Goal: Task Accomplishment & Management: Manage account settings

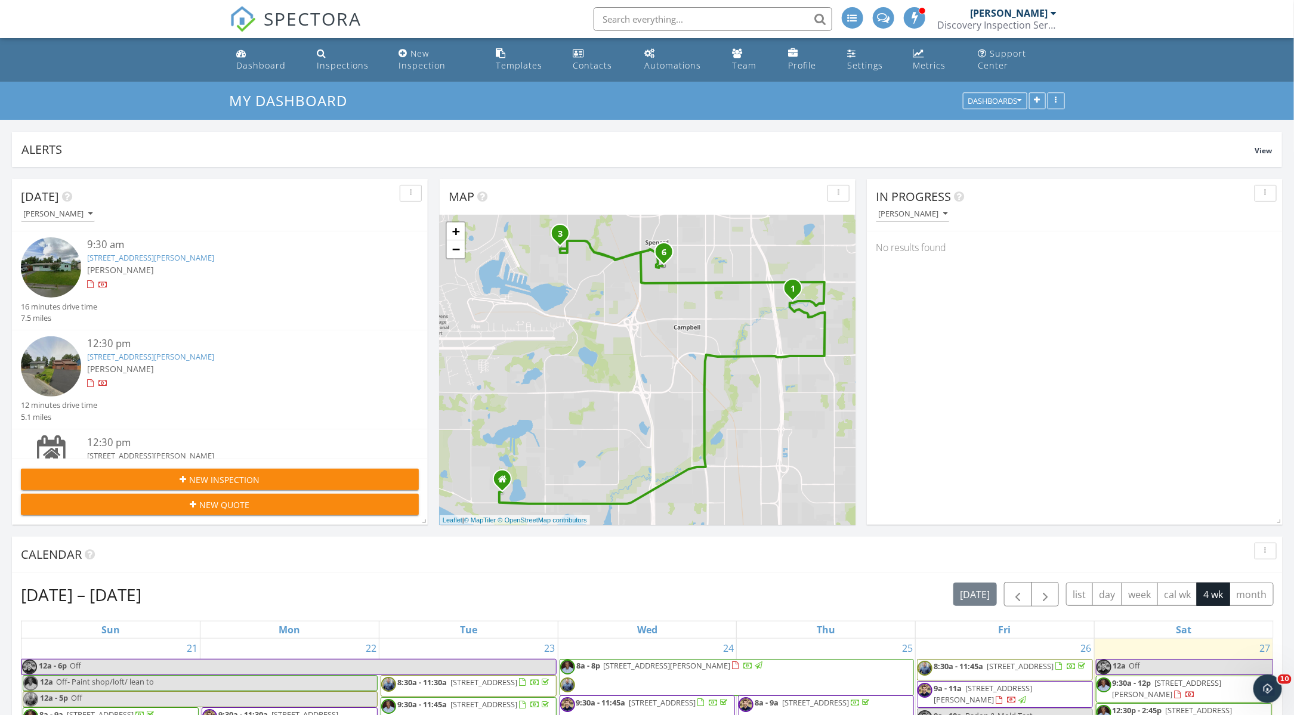
scroll to position [1673, 1314]
click at [191, 257] on link "[STREET_ADDRESS][PERSON_NAME]" at bounding box center [150, 257] width 127 height 11
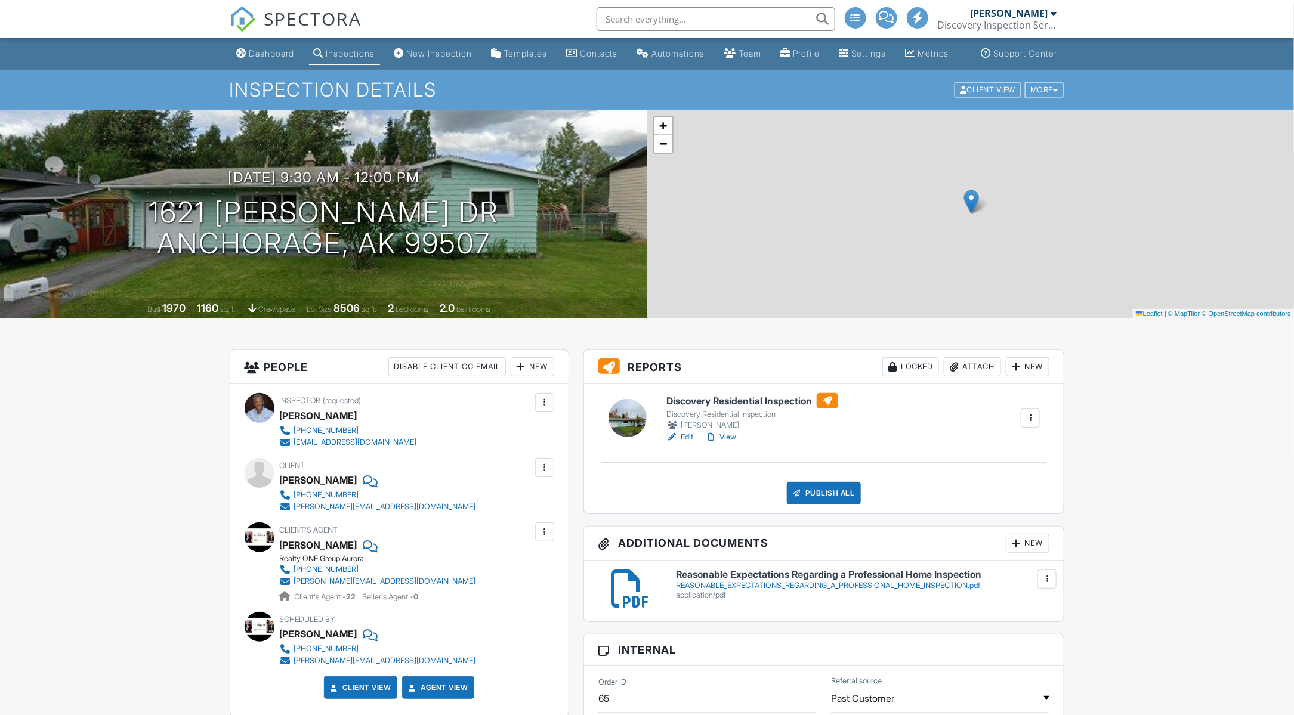
click at [687, 443] on link "Edit" at bounding box center [679, 437] width 27 height 12
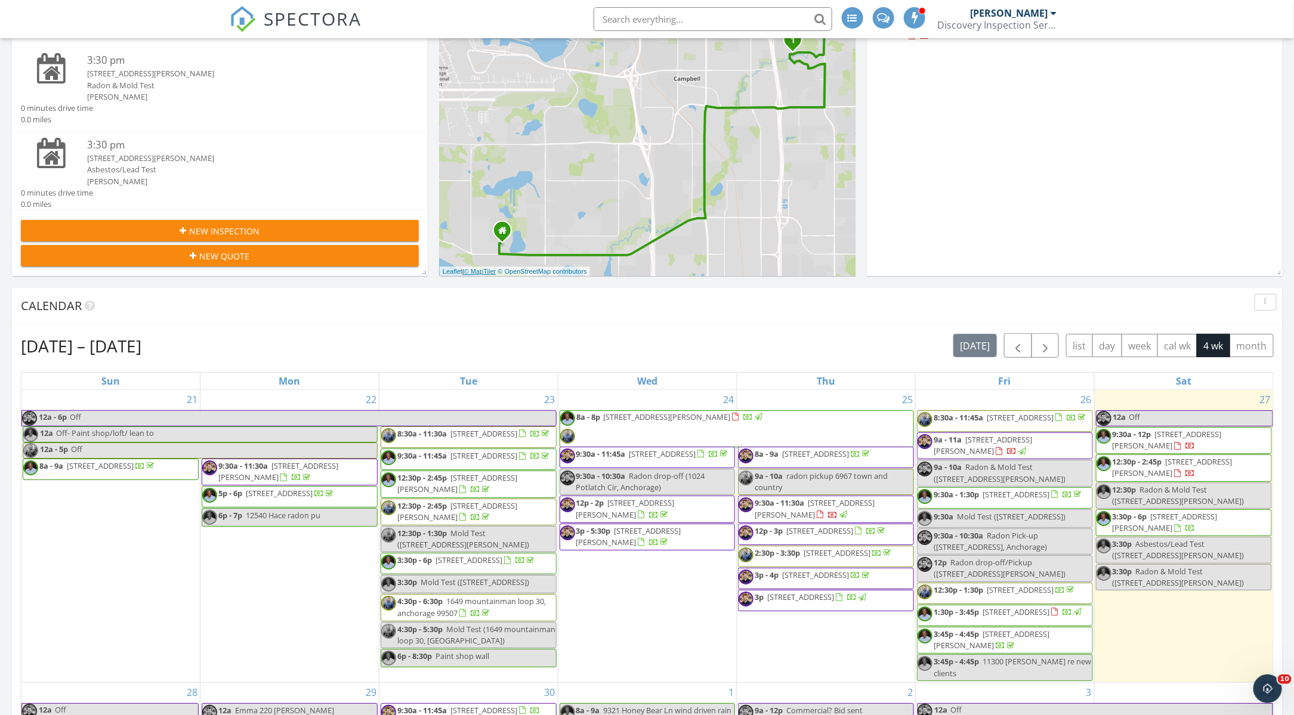
scroll to position [265, 0]
